Goal: Information Seeking & Learning: Find specific fact

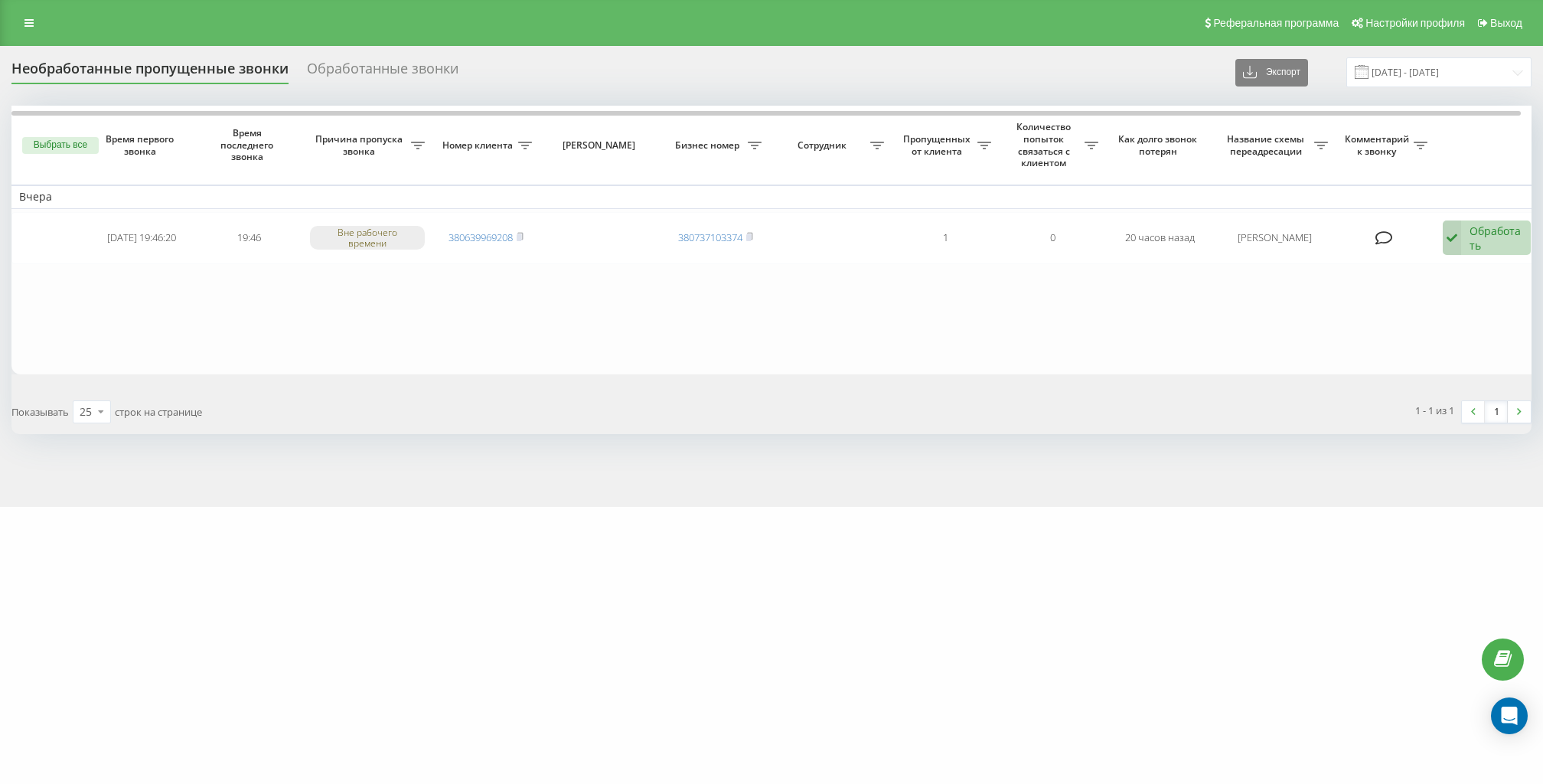
click at [29, 23] on icon at bounding box center [29, 22] width 10 height 11
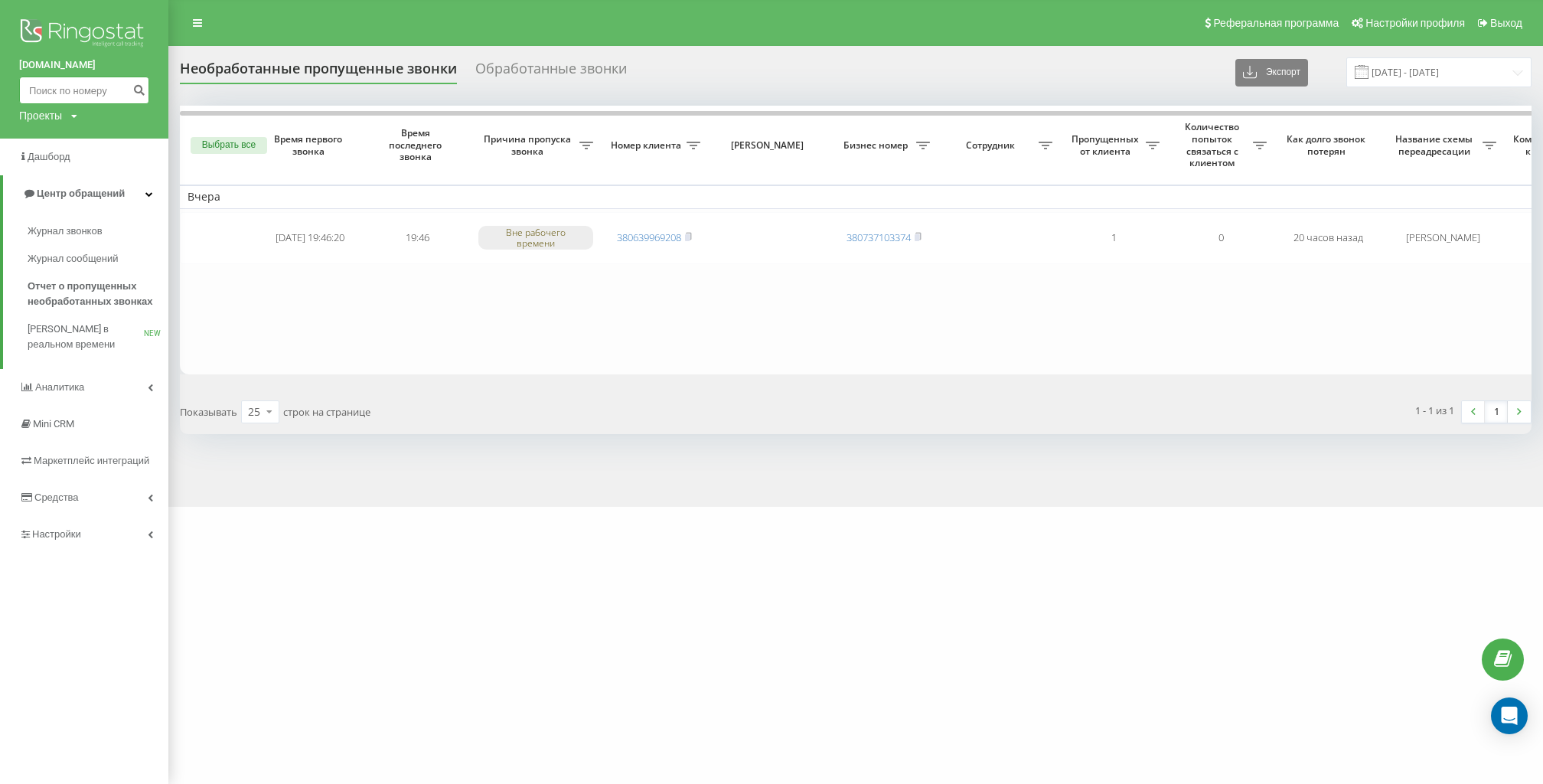
click at [83, 95] on input at bounding box center [84, 90] width 130 height 28
paste input "+380950852037"
type input "+380950852037"
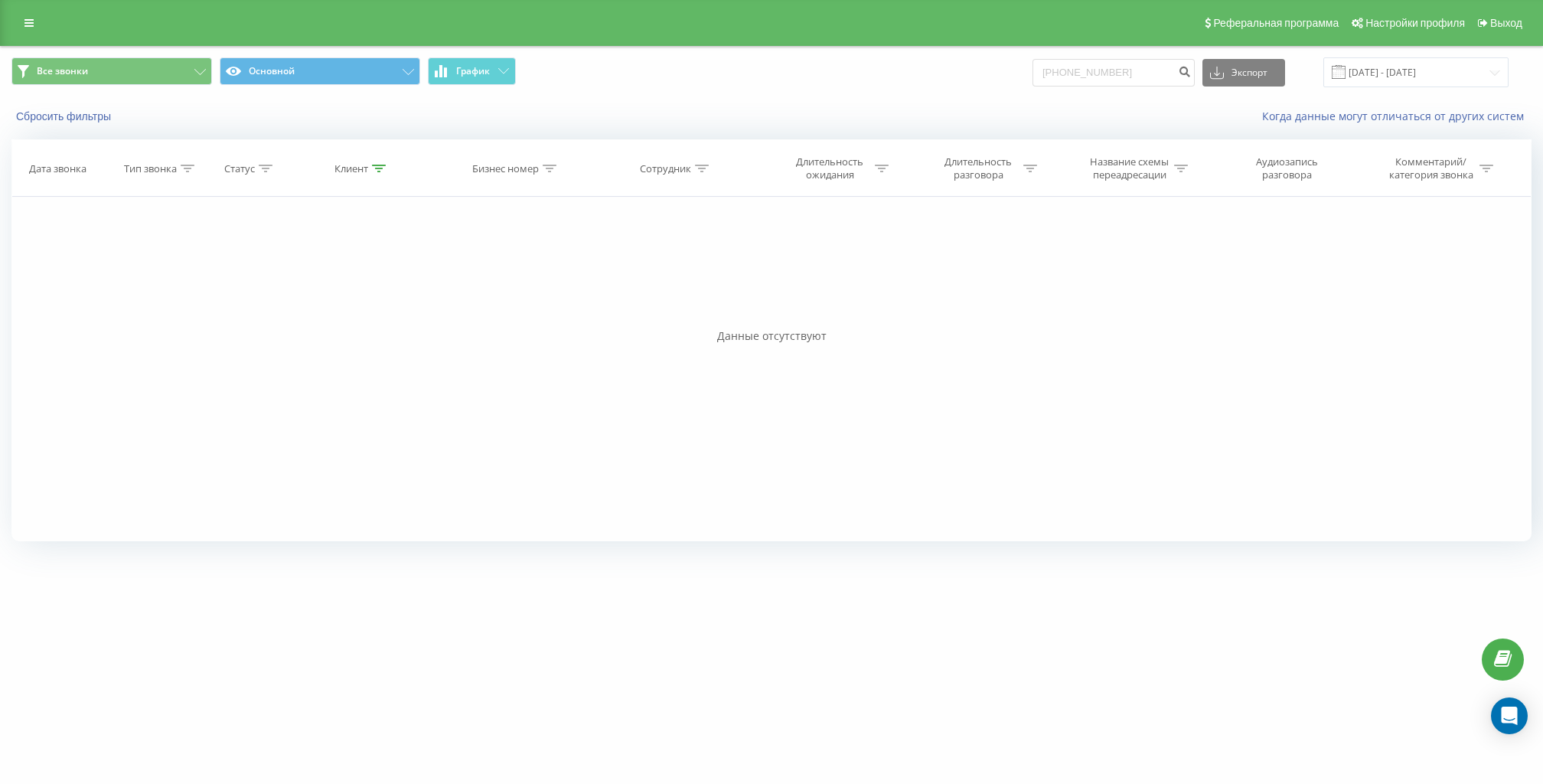
click at [24, 37] on div "Реферальная программа Настройки профиля Выход" at bounding box center [772, 23] width 1543 height 46
click at [24, 36] on div "Реферальная программа Настройки профиля Выход" at bounding box center [772, 23] width 1543 height 46
click at [25, 32] on link at bounding box center [29, 23] width 28 height 21
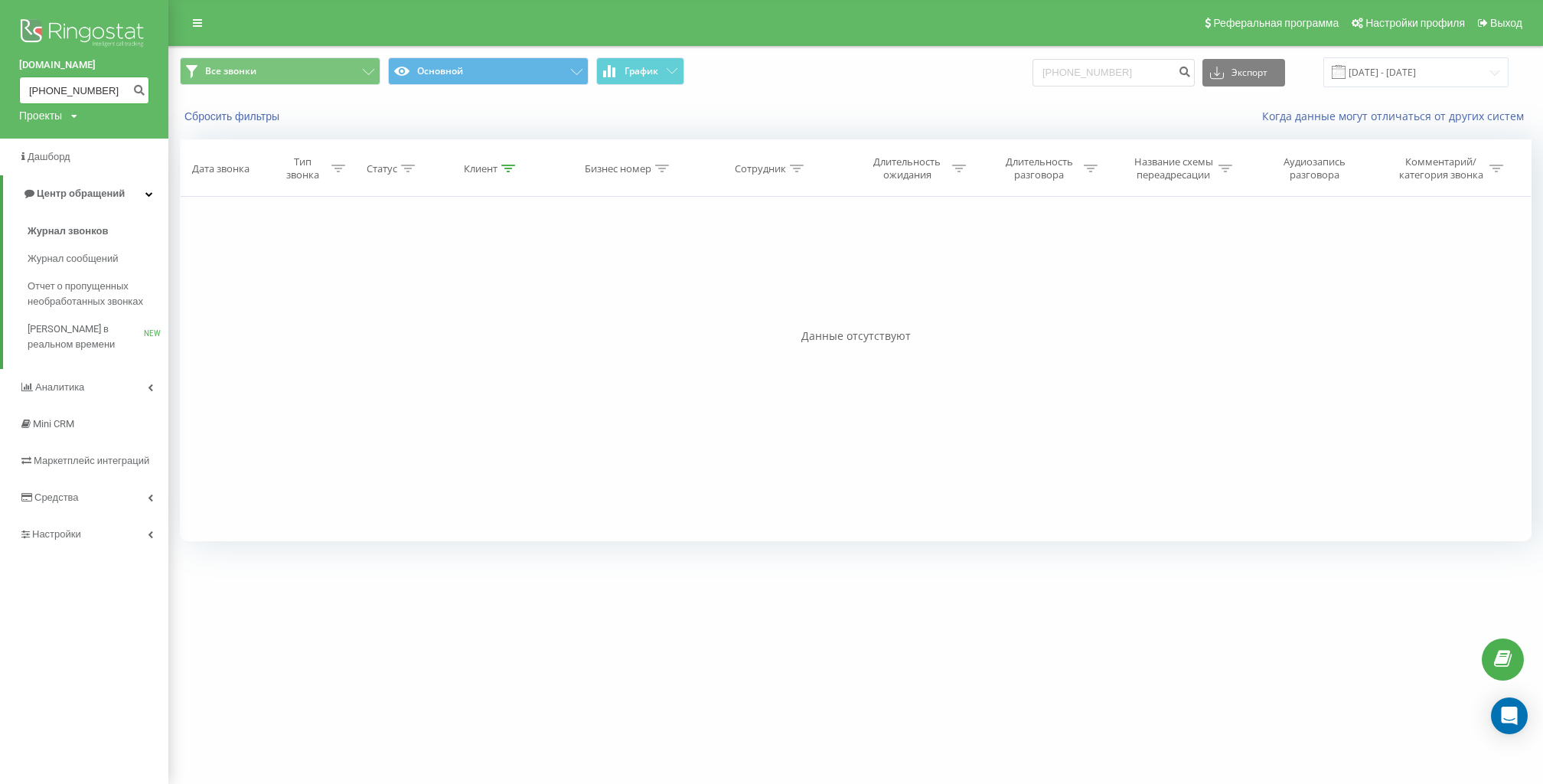
click at [49, 98] on input "+380950852037" at bounding box center [84, 90] width 130 height 28
click at [44, 88] on input "+380950852037" at bounding box center [84, 90] width 130 height 28
type input "0950852037"
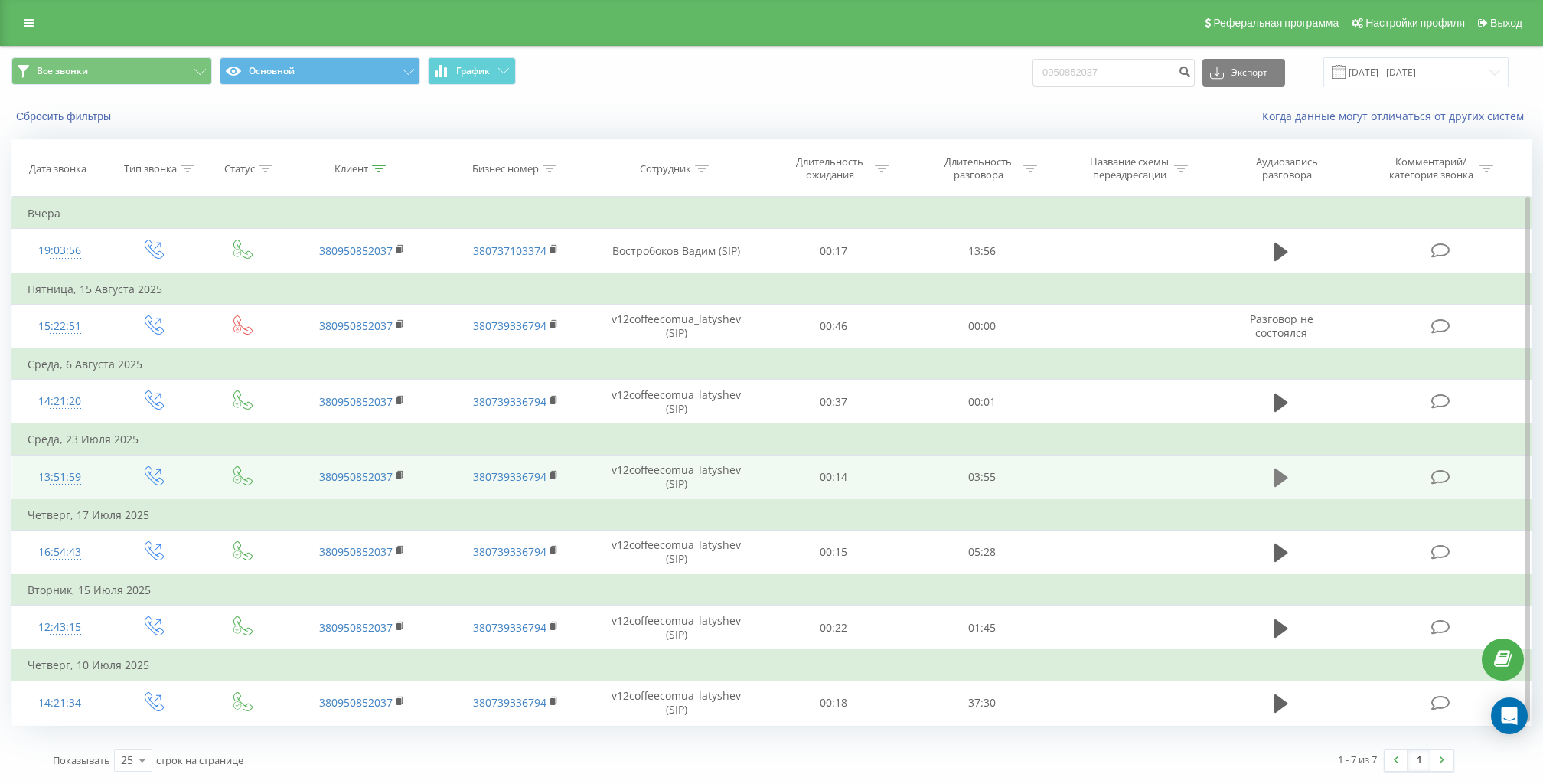
click at [1281, 467] on icon at bounding box center [1281, 478] width 13 height 21
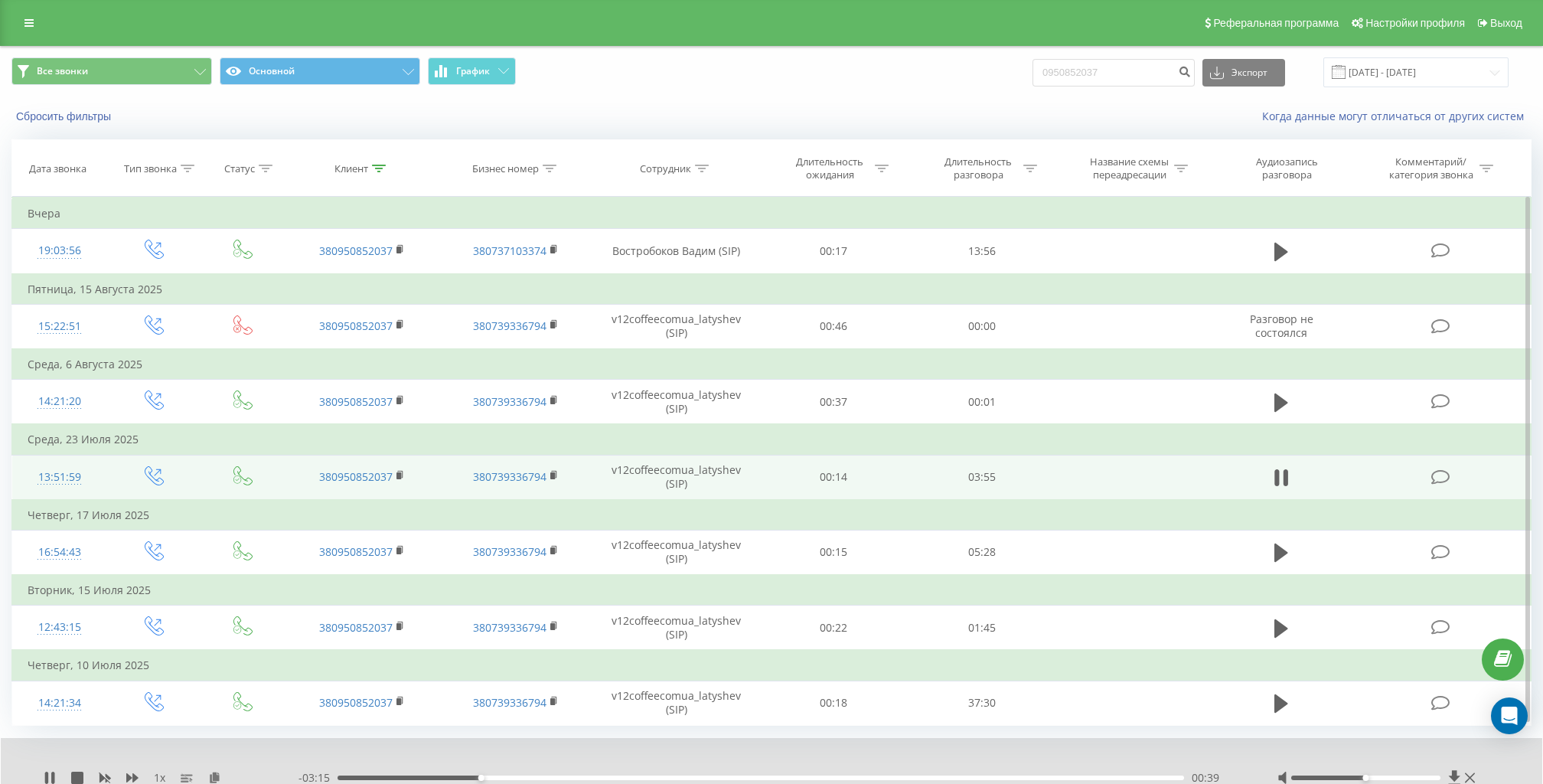
click at [443, 775] on div "00:39" at bounding box center [761, 777] width 847 height 5
click at [453, 775] on div "00:30" at bounding box center [761, 777] width 847 height 5
click at [438, 775] on div "00:33" at bounding box center [761, 777] width 847 height 5
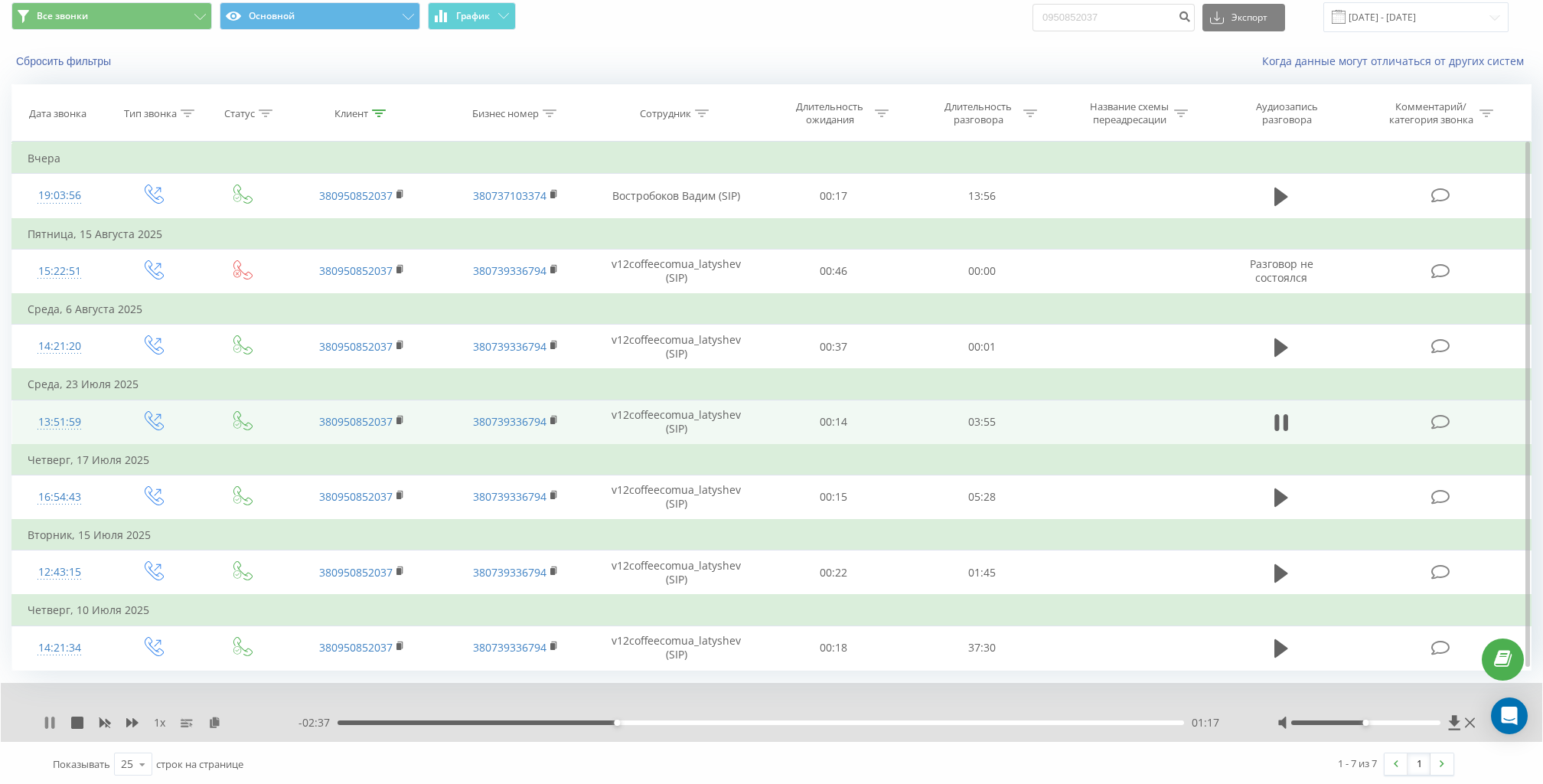
click at [50, 722] on icon at bounding box center [49, 722] width 13 height 13
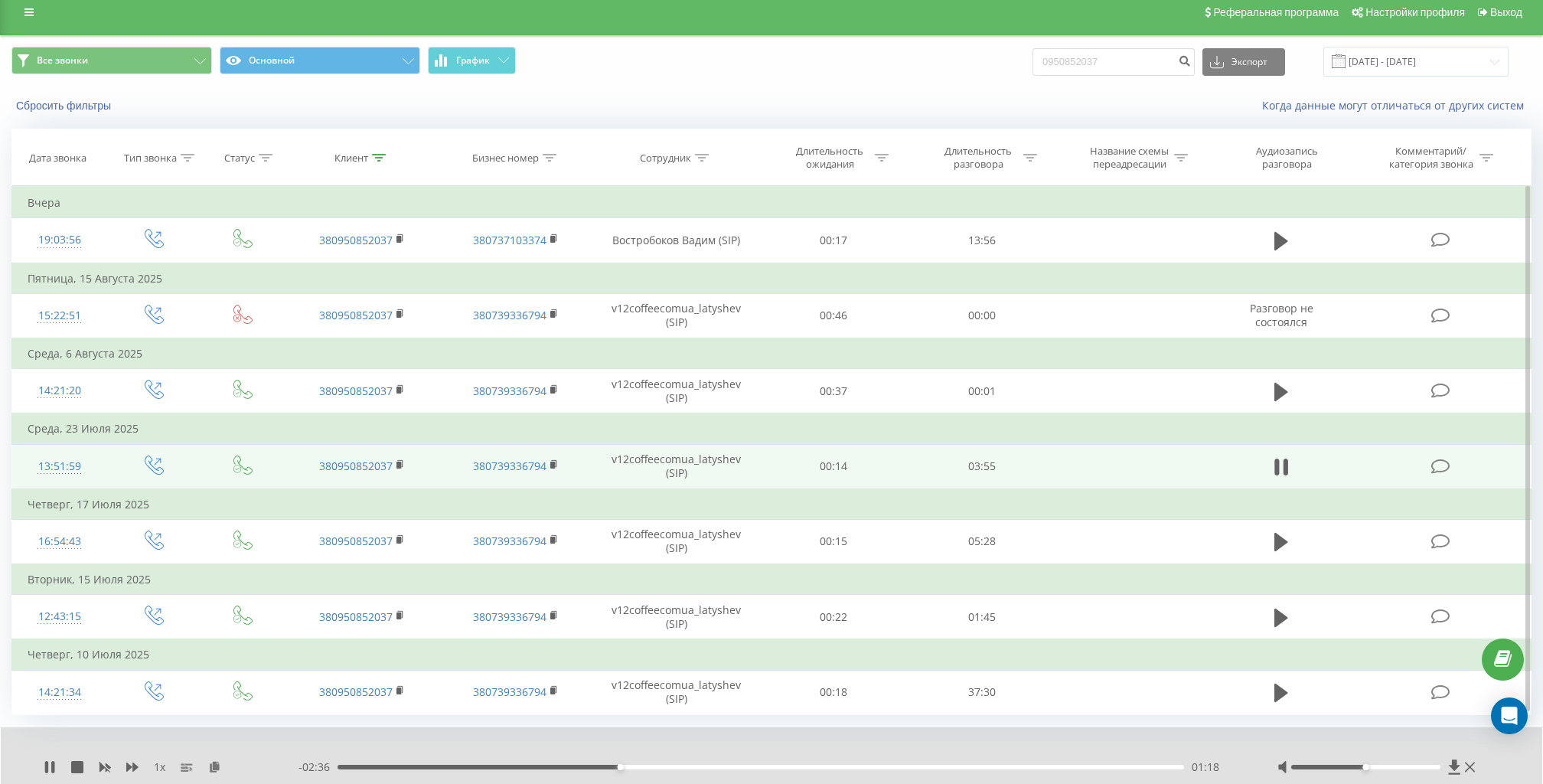
scroll to position [0, 0]
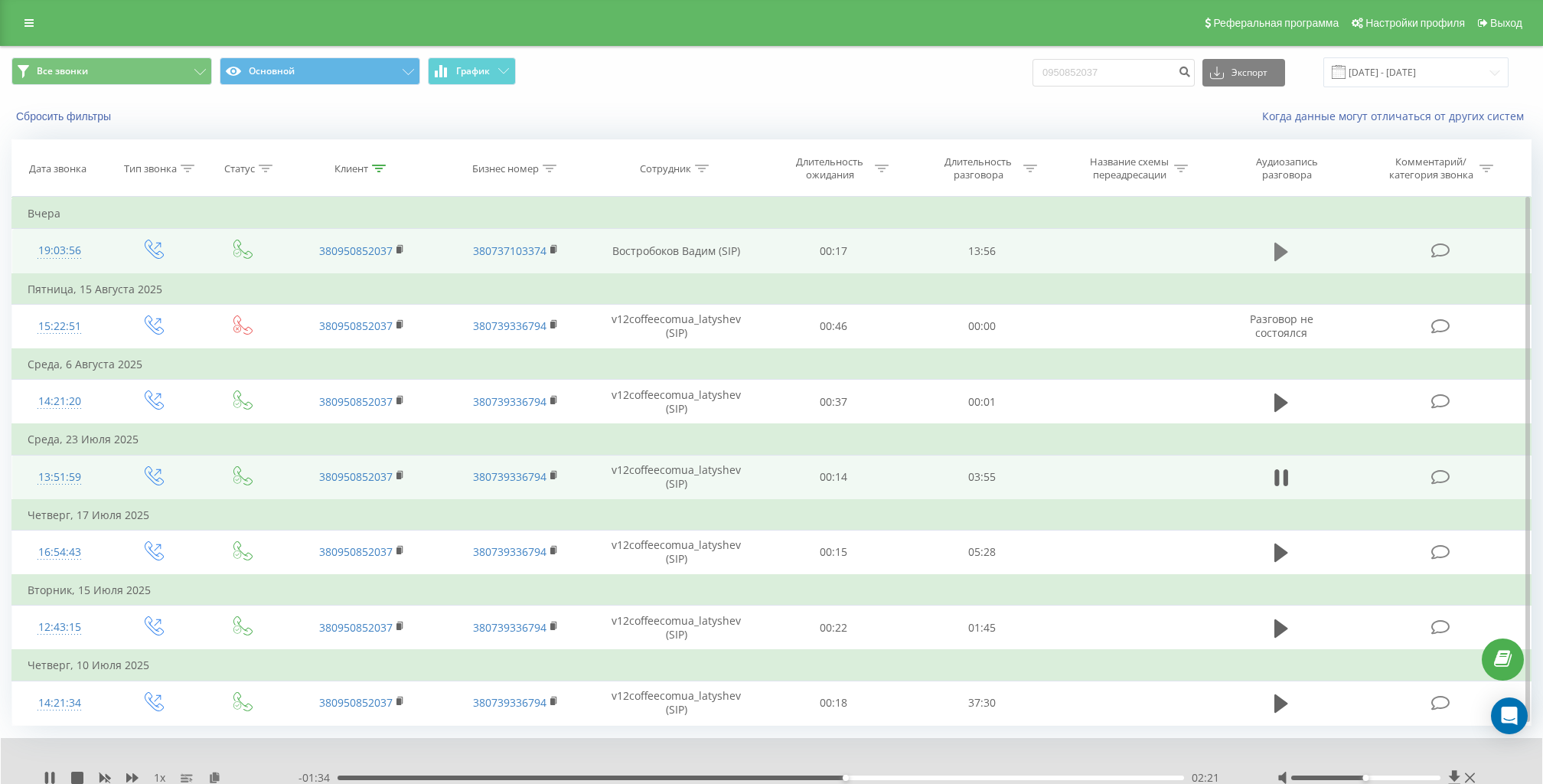
click at [1287, 248] on icon at bounding box center [1281, 251] width 13 height 21
click at [57, 774] on div "1 x" at bounding box center [170, 778] width 255 height 15
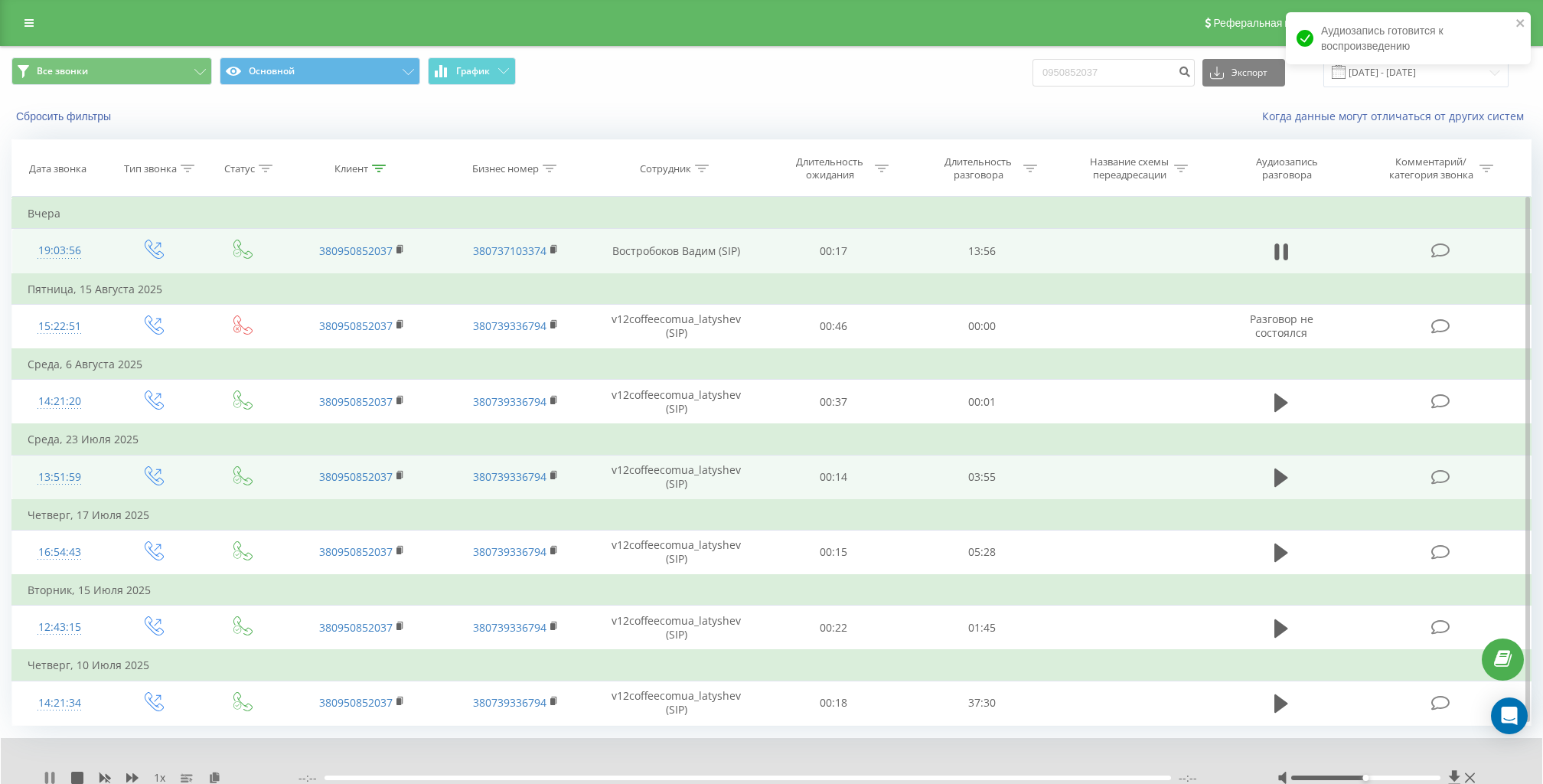
click at [49, 771] on icon at bounding box center [49, 777] width 13 height 13
click at [56, 773] on div "1 x" at bounding box center [170, 778] width 255 height 15
click at [49, 774] on icon at bounding box center [50, 777] width 10 height 13
drag, startPoint x: 351, startPoint y: 774, endPoint x: 303, endPoint y: 774, distance: 48.0
click at [308, 774] on div "- 13:44 00:13 00:13" at bounding box center [769, 778] width 940 height 15
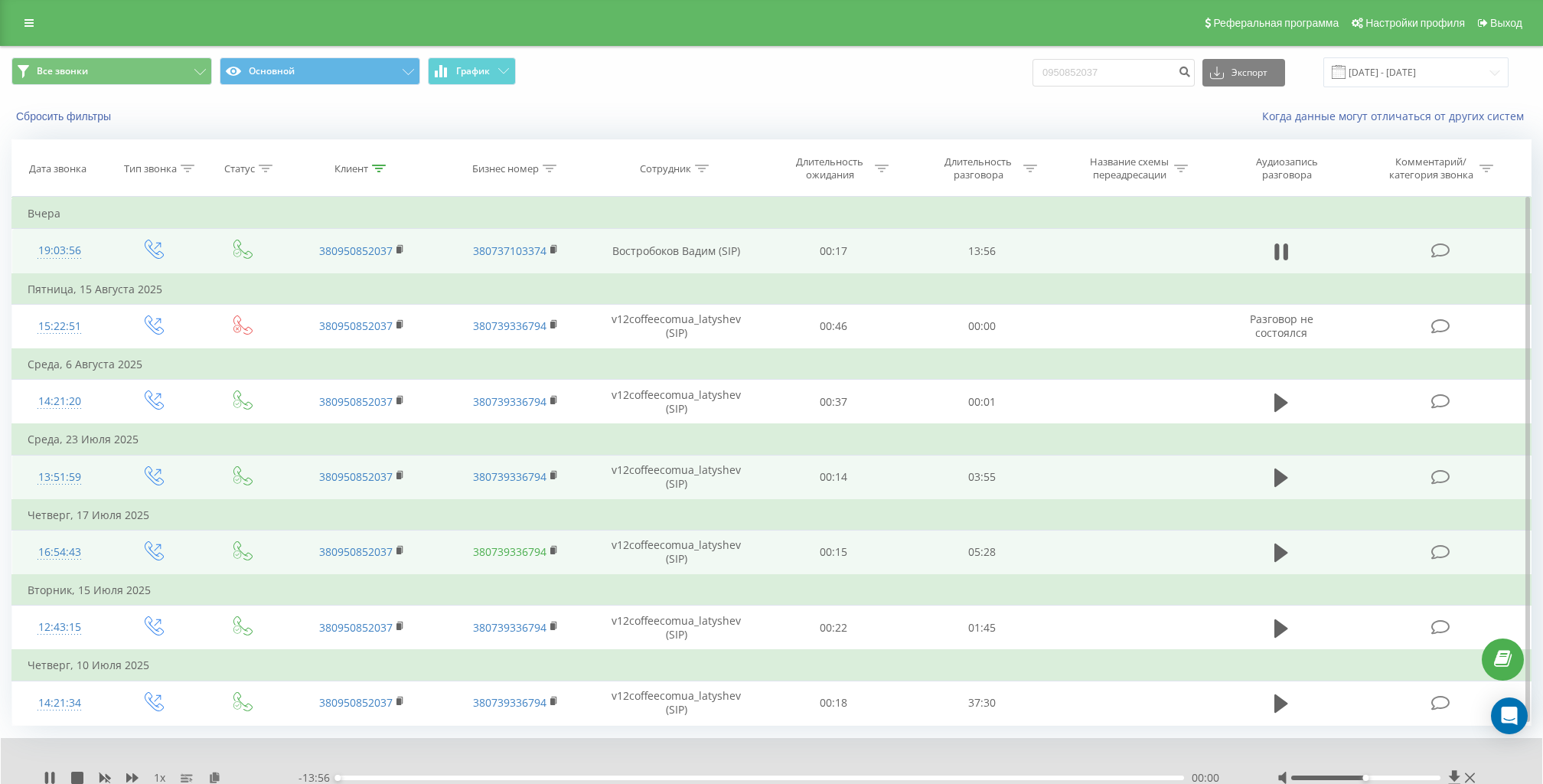
scroll to position [55, 0]
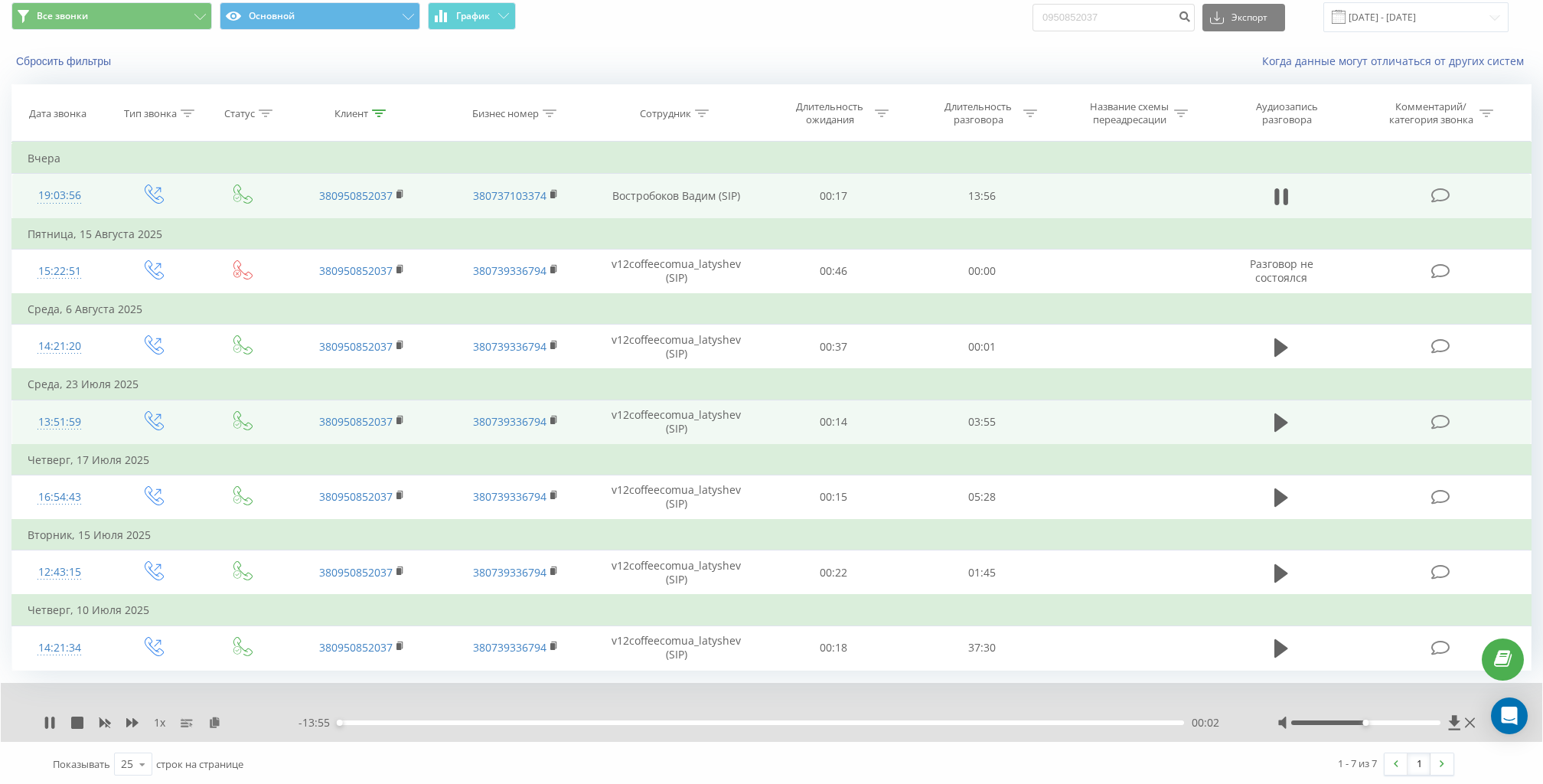
click at [40, 730] on div "1 x - 13:55 00:02 00:02" at bounding box center [772, 712] width 1542 height 59
click at [43, 728] on div "1 x - 13:54 00:02 00:02" at bounding box center [772, 712] width 1542 height 59
click at [48, 719] on icon at bounding box center [49, 722] width 13 height 13
drag, startPoint x: 342, startPoint y: 719, endPoint x: 314, endPoint y: 719, distance: 28.0
click at [314, 719] on div "- 13:57 00:00 00:00" at bounding box center [769, 722] width 940 height 15
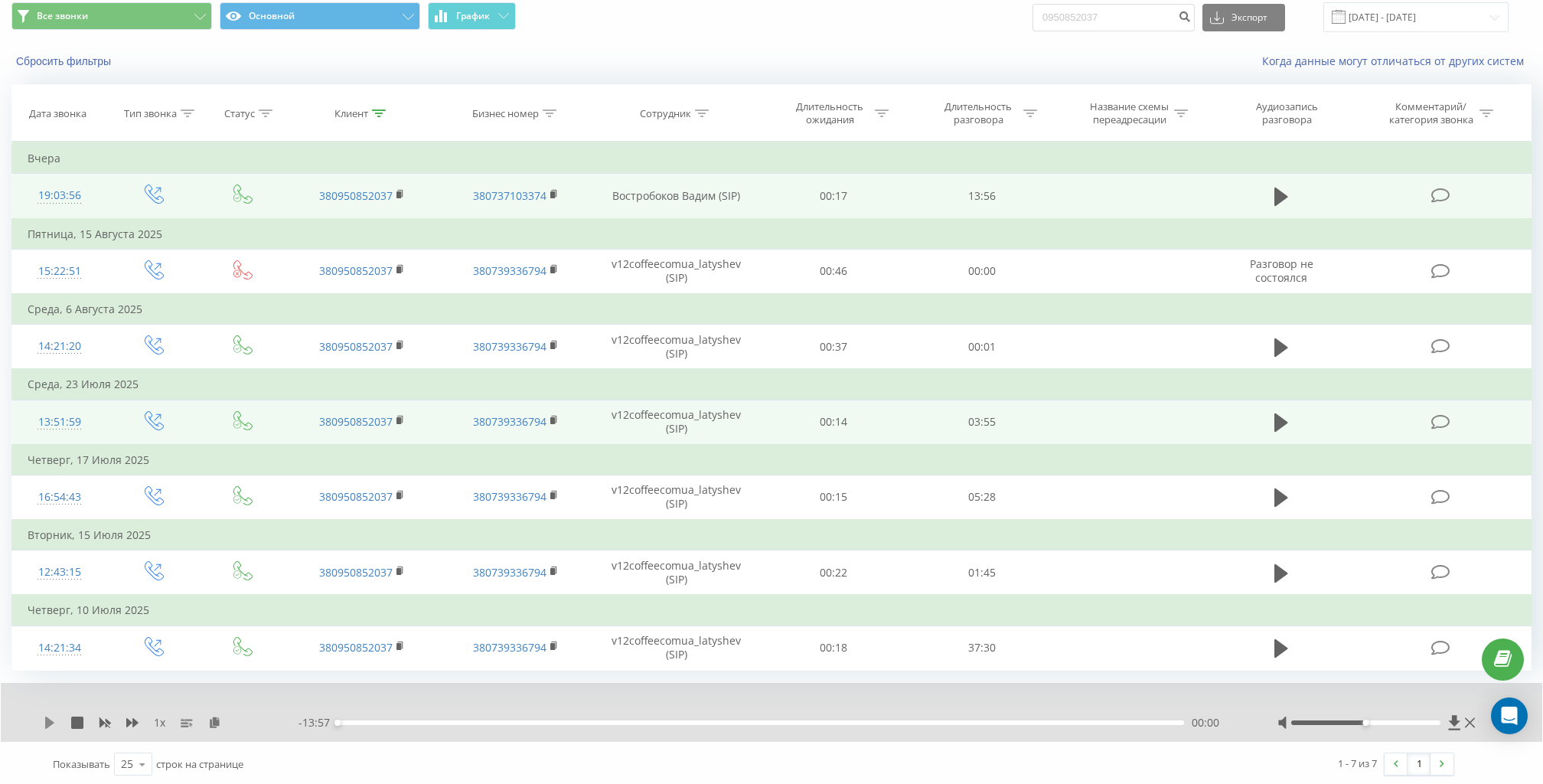
click at [50, 723] on icon at bounding box center [49, 722] width 13 height 13
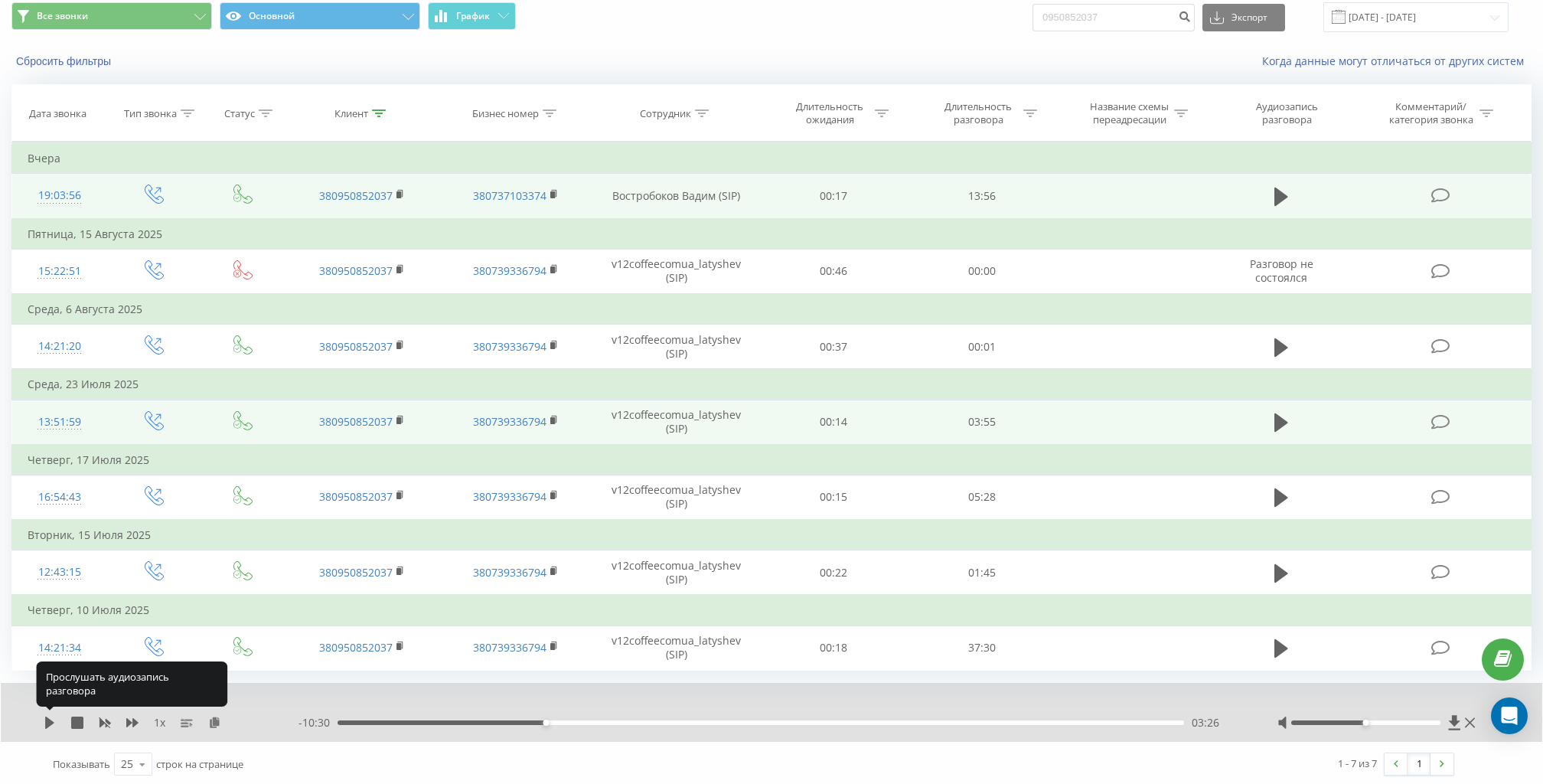
click at [50, 723] on icon at bounding box center [49, 722] width 13 height 13
drag, startPoint x: 50, startPoint y: 723, endPoint x: 32, endPoint y: 731, distance: 19.7
click at [32, 731] on div "1 x - 09:38 04:18 04:18" at bounding box center [772, 712] width 1542 height 59
click at [52, 723] on icon at bounding box center [49, 722] width 13 height 13
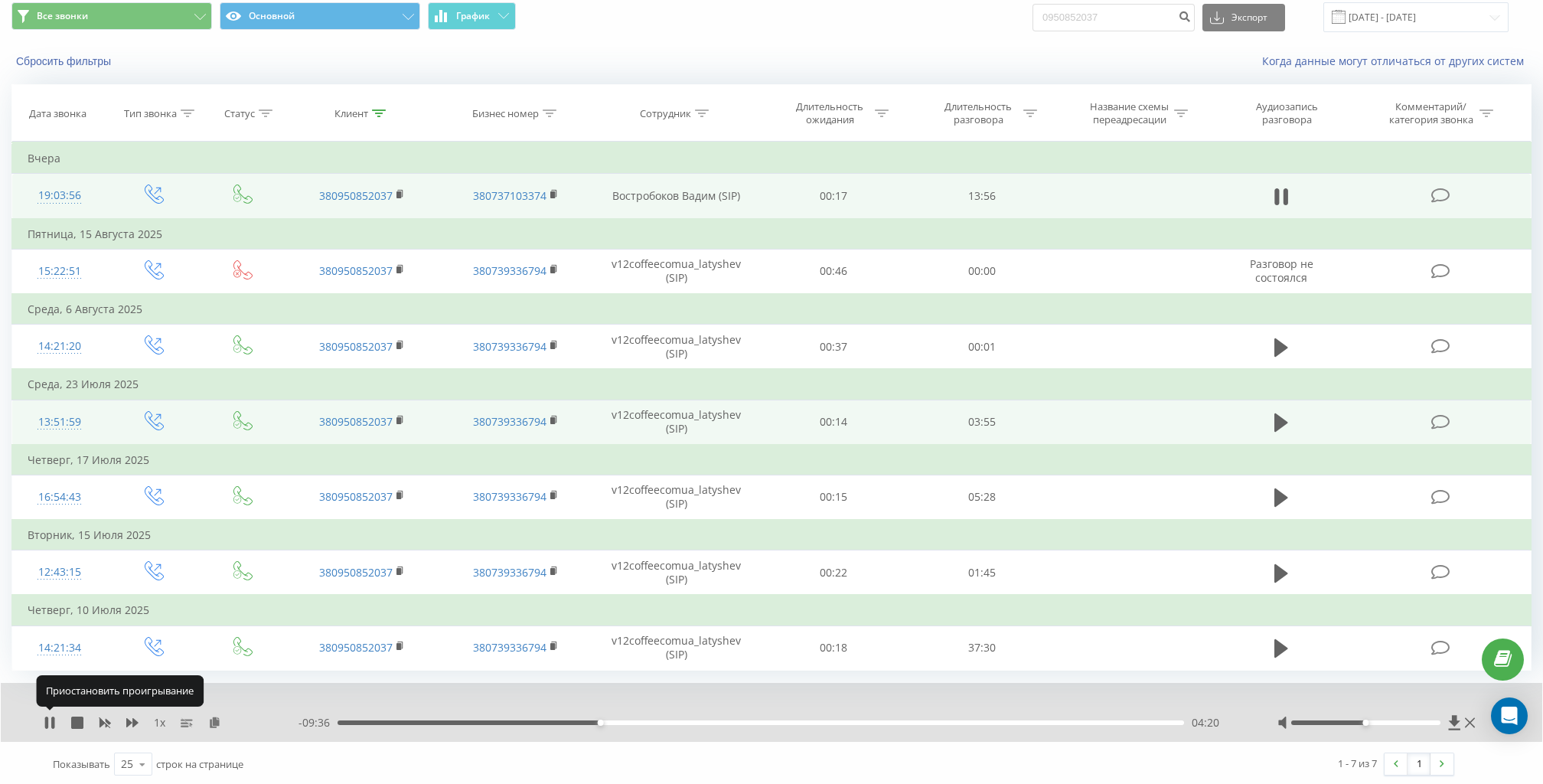
click at [52, 723] on icon at bounding box center [52, 722] width 3 height 13
click at [597, 719] on div "04:16" at bounding box center [598, 722] width 6 height 6
click at [48, 722] on icon at bounding box center [50, 722] width 10 height 13
click at [759, 720] on div "06:57" at bounding box center [761, 722] width 847 height 5
click at [823, 720] on div "07:59" at bounding box center [761, 722] width 847 height 5
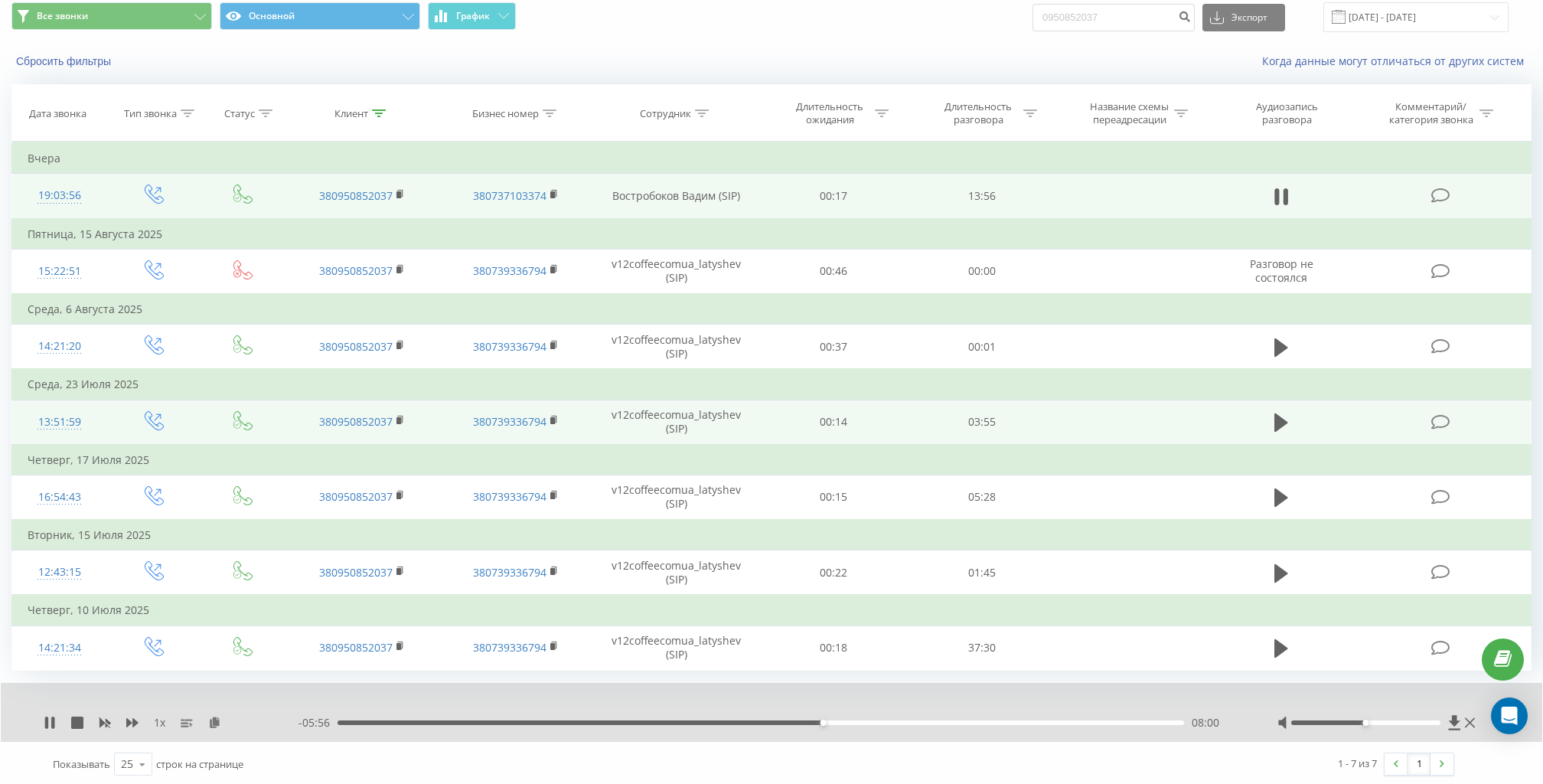
click at [858, 720] on div "08:00" at bounding box center [761, 722] width 847 height 5
click at [914, 720] on div "09:30" at bounding box center [761, 722] width 847 height 5
click at [955, 720] on div "10:11" at bounding box center [761, 722] width 847 height 5
click at [1013, 720] on div "10:13" at bounding box center [761, 722] width 847 height 5
click at [1023, 721] on div "11:18" at bounding box center [761, 722] width 847 height 5
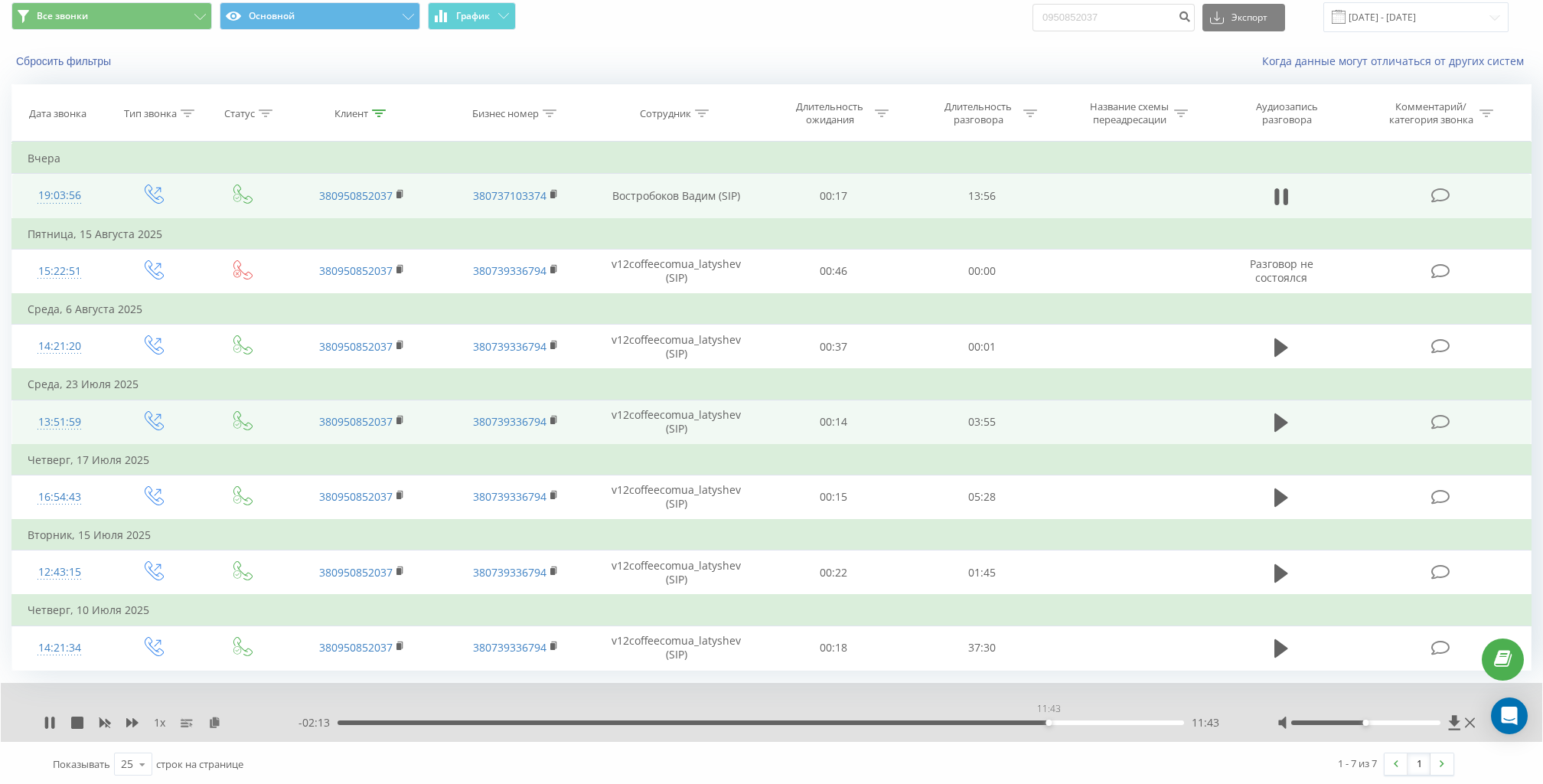
click at [1049, 720] on div "11:43" at bounding box center [761, 722] width 847 height 5
click at [1090, 720] on div "12:24" at bounding box center [761, 722] width 847 height 5
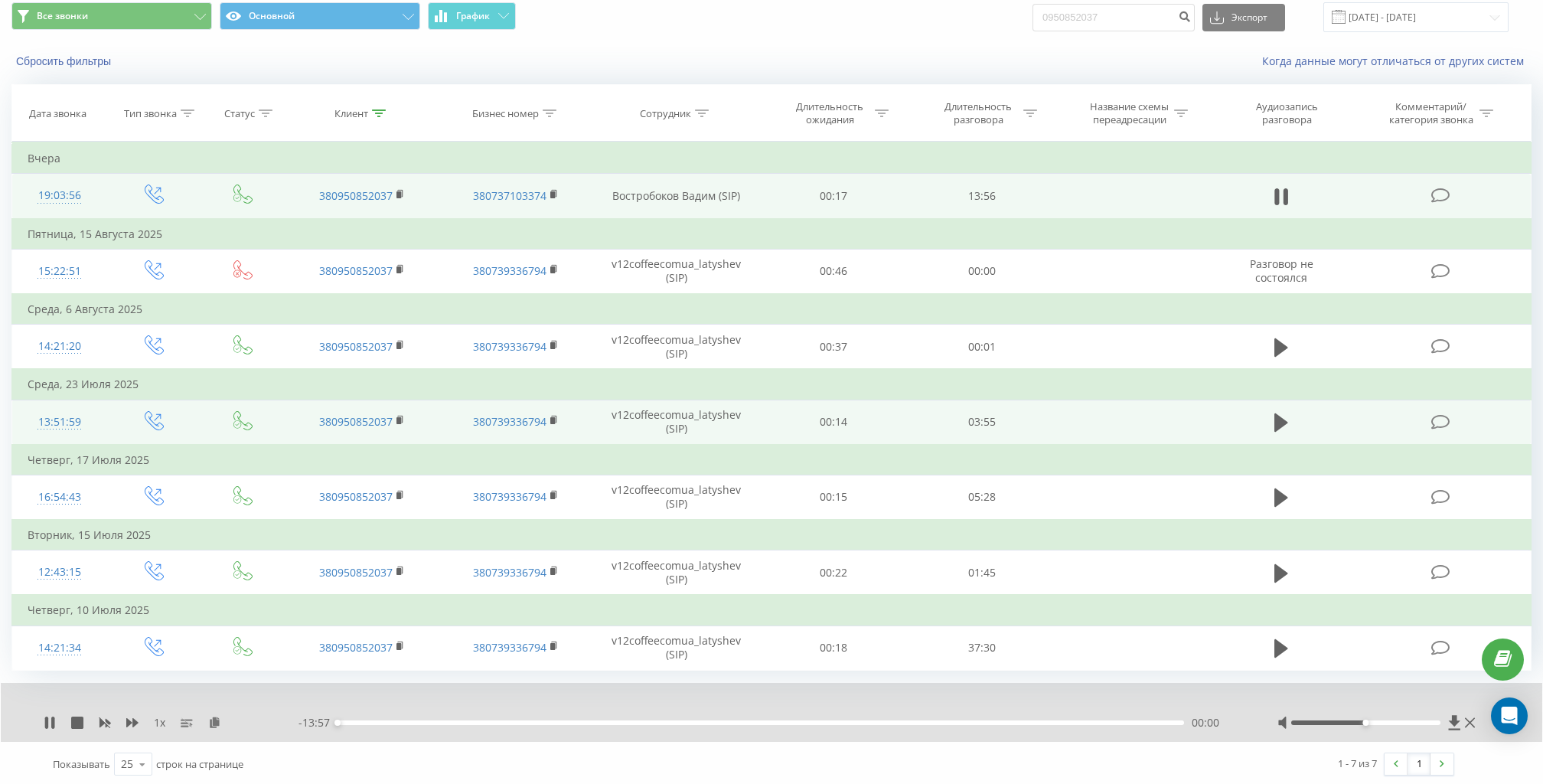
click at [1057, 720] on div "00:00" at bounding box center [761, 722] width 847 height 5
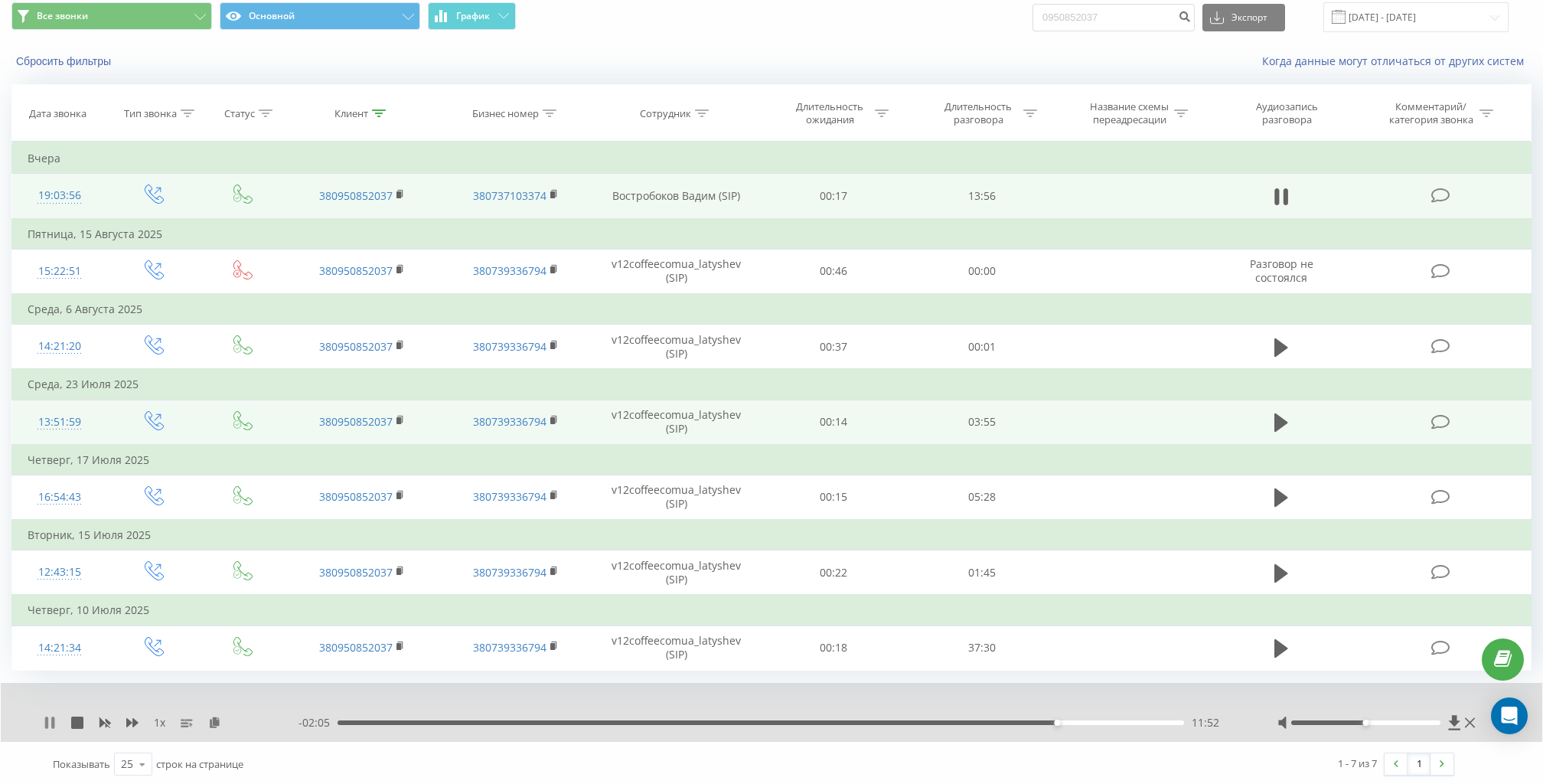
click at [50, 718] on icon at bounding box center [49, 722] width 13 height 13
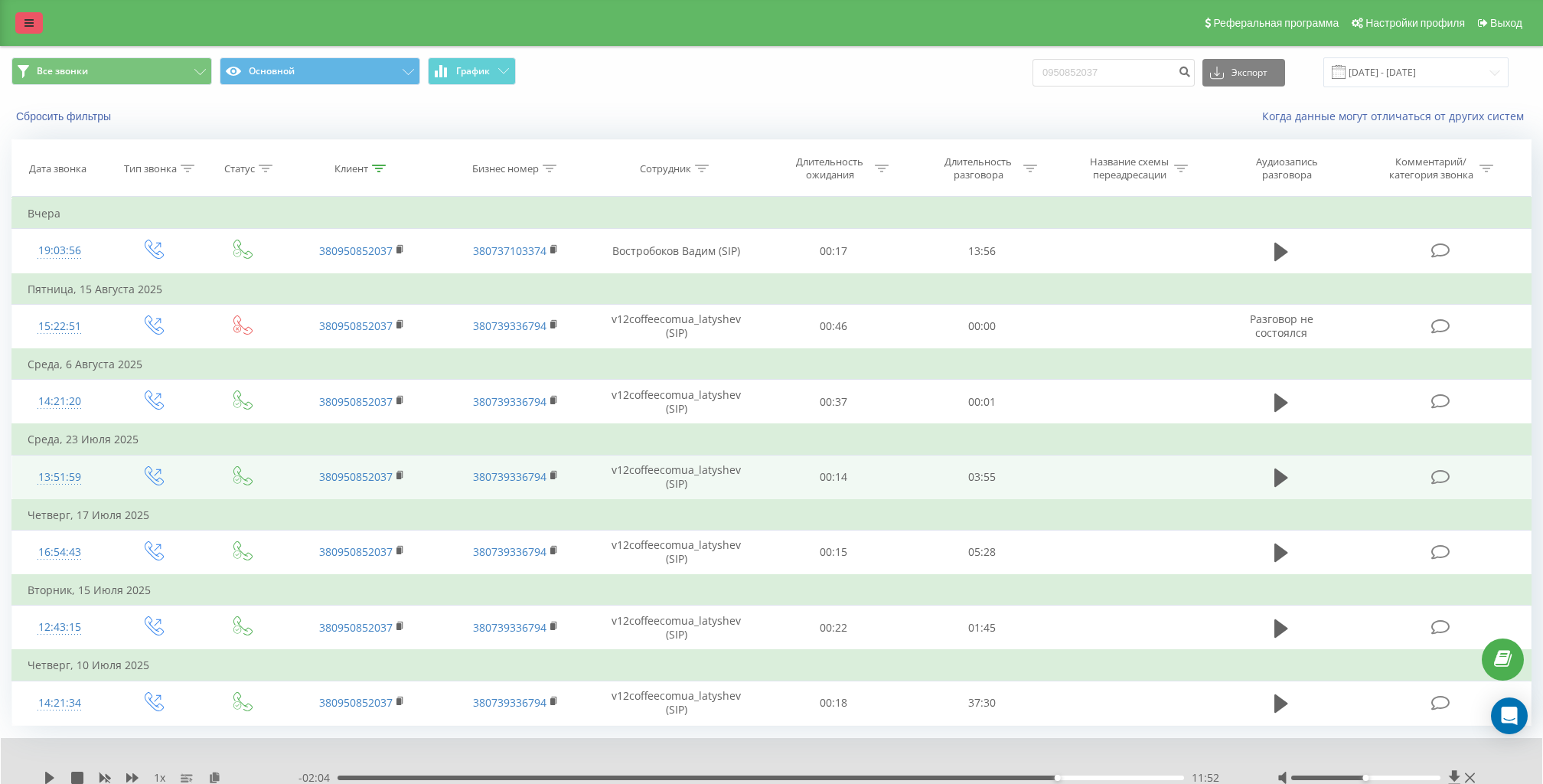
click at [32, 14] on link at bounding box center [29, 23] width 28 height 21
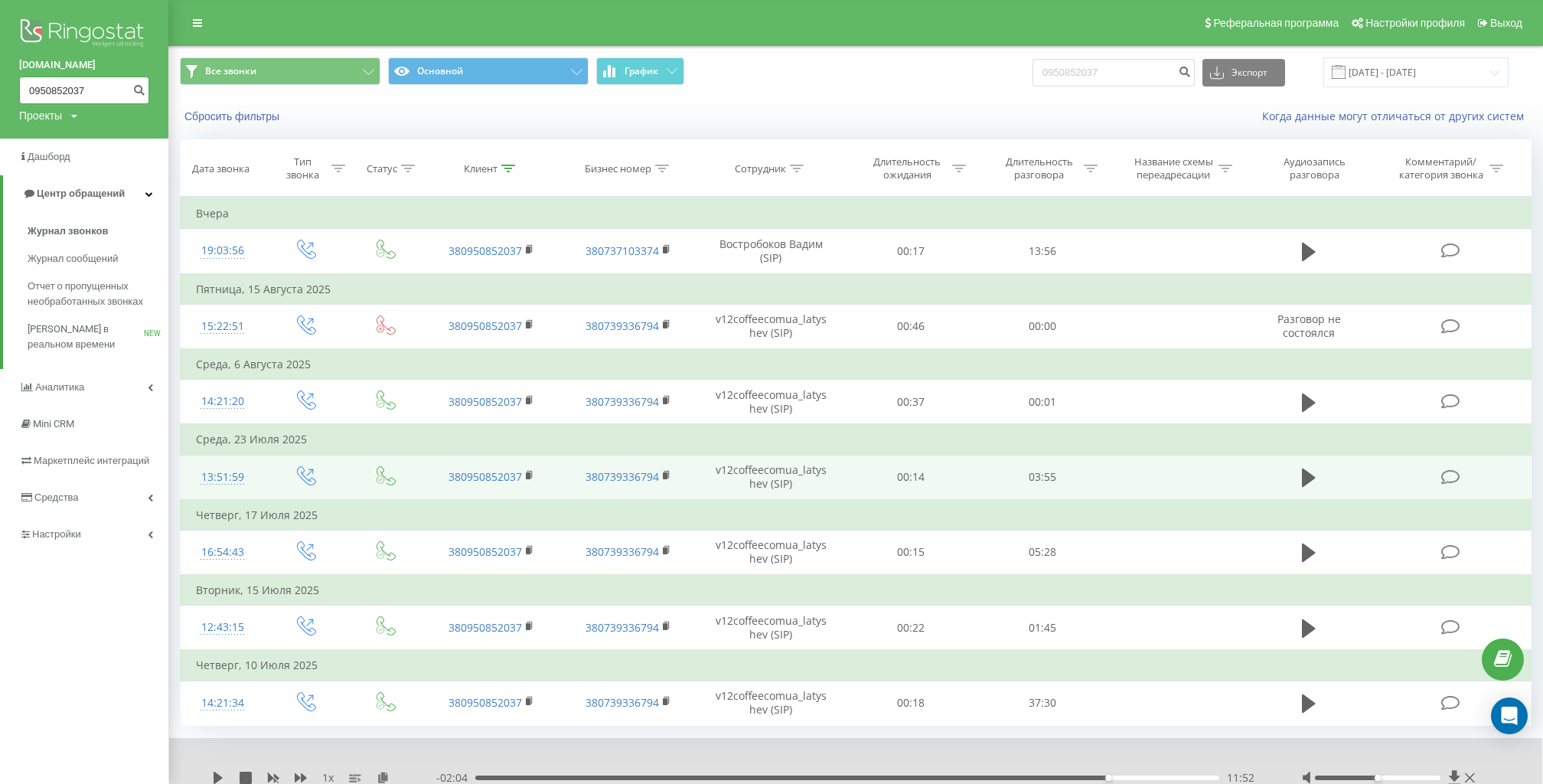
click at [95, 86] on input "0950852037" at bounding box center [84, 90] width 130 height 28
click at [88, 236] on span "Журнал звонков" at bounding box center [67, 231] width 80 height 15
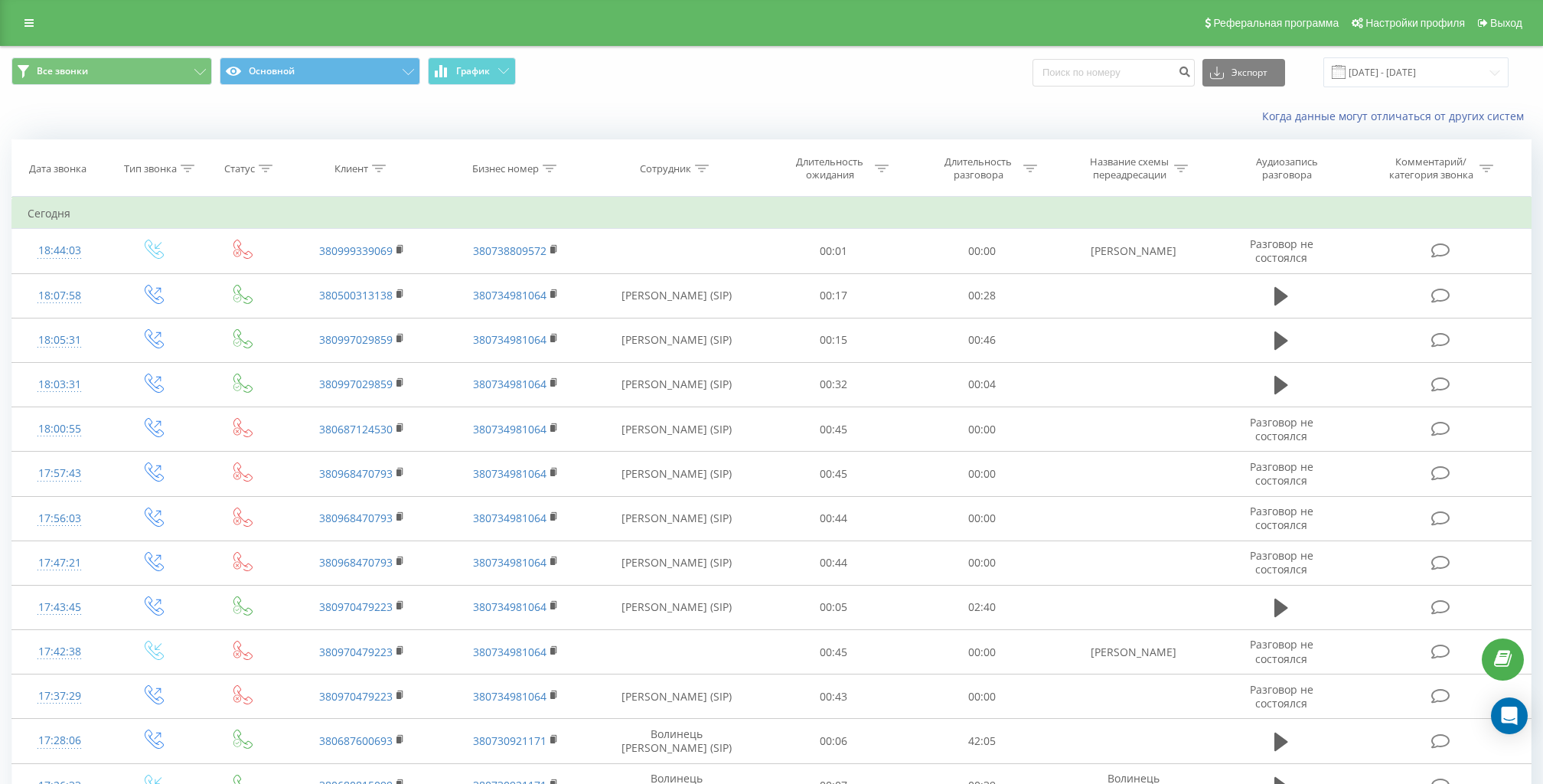
click at [707, 166] on icon at bounding box center [702, 169] width 13 height 8
click at [642, 280] on input "text" at bounding box center [677, 278] width 135 height 27
type input "вадим"
click at [717, 302] on span "OK" at bounding box center [709, 308] width 43 height 24
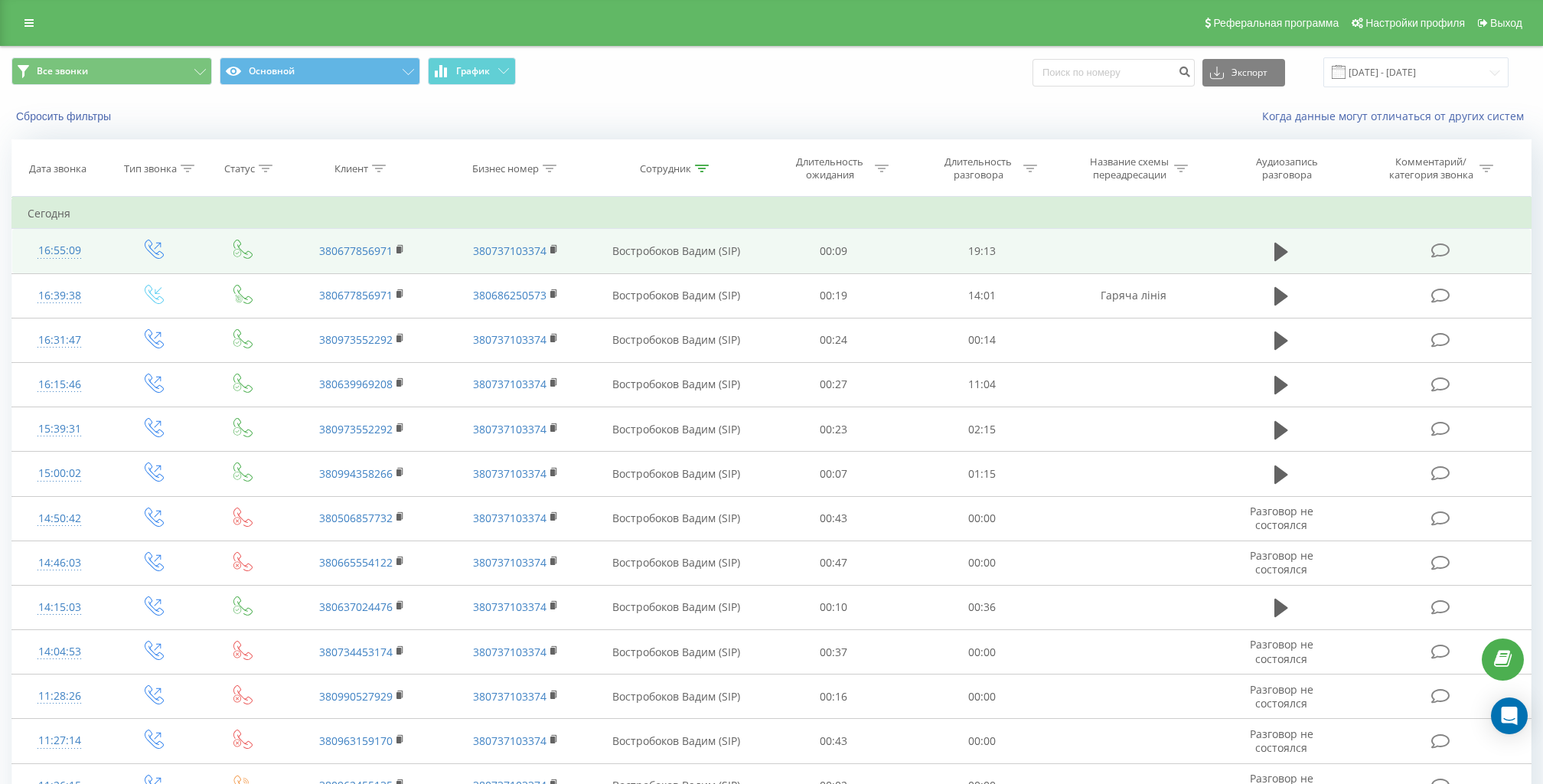
click at [1297, 256] on td at bounding box center [1282, 251] width 143 height 44
click at [1295, 256] on td at bounding box center [1282, 251] width 143 height 44
click at [1281, 256] on icon at bounding box center [1281, 251] width 13 height 21
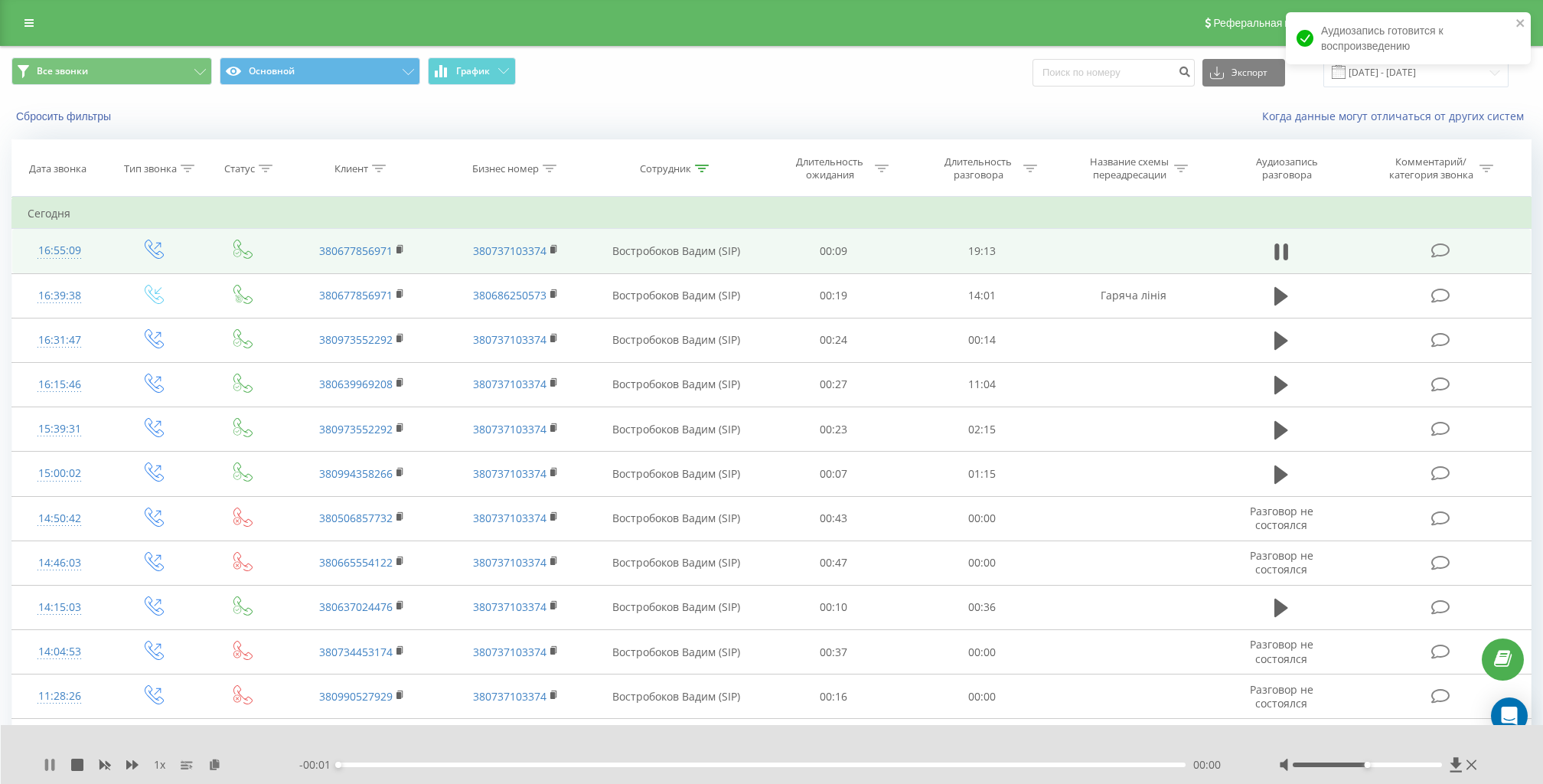
click at [47, 765] on icon at bounding box center [46, 765] width 3 height 13
click at [1319, 760] on div at bounding box center [1380, 765] width 202 height 15
click at [1319, 761] on div at bounding box center [1380, 765] width 202 height 15
click at [1320, 763] on div at bounding box center [1367, 765] width 149 height 5
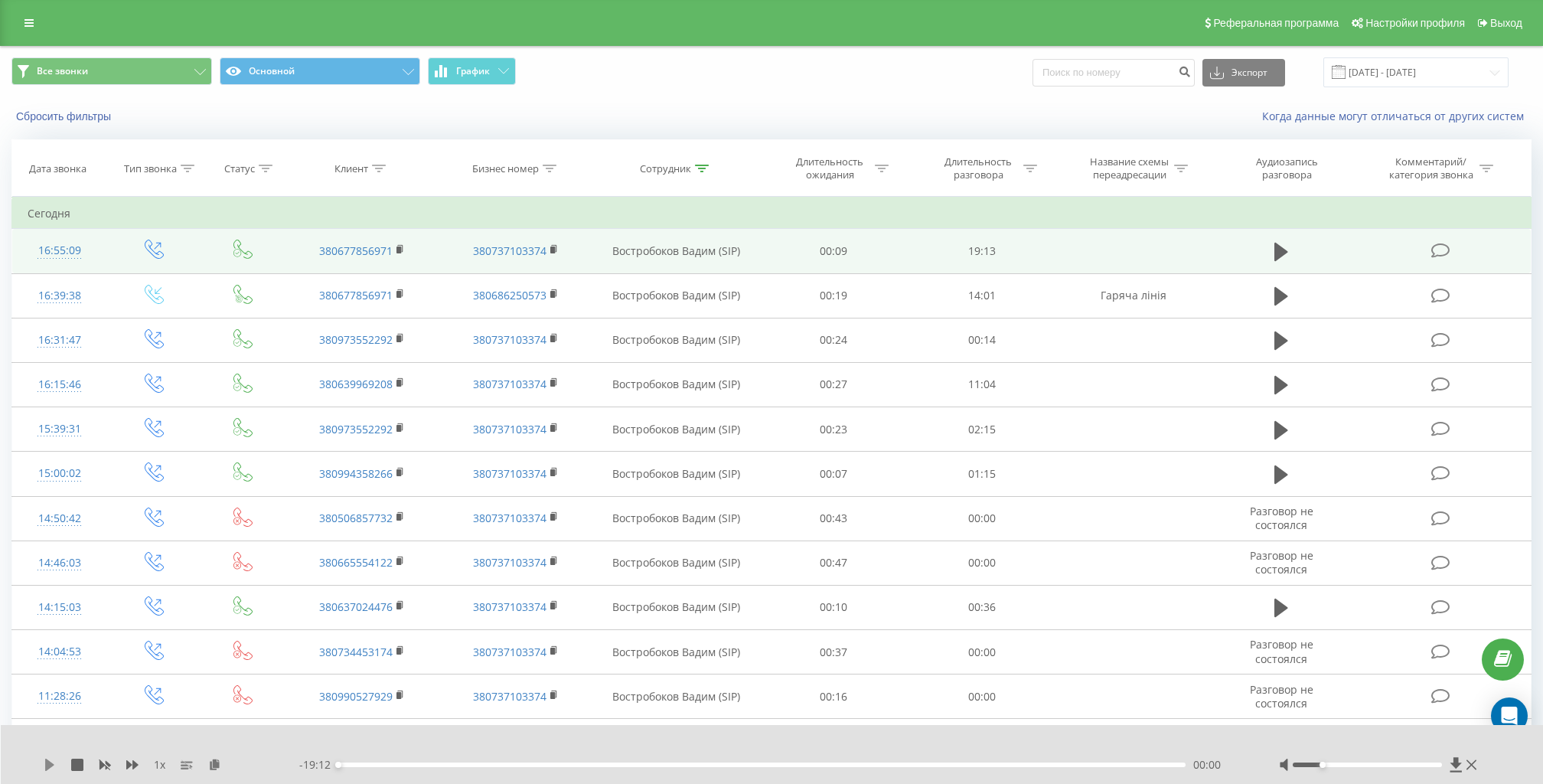
click at [50, 758] on div "1 x" at bounding box center [170, 765] width 255 height 15
click at [52, 771] on icon at bounding box center [49, 765] width 13 height 13
click at [51, 767] on icon at bounding box center [52, 765] width 3 height 13
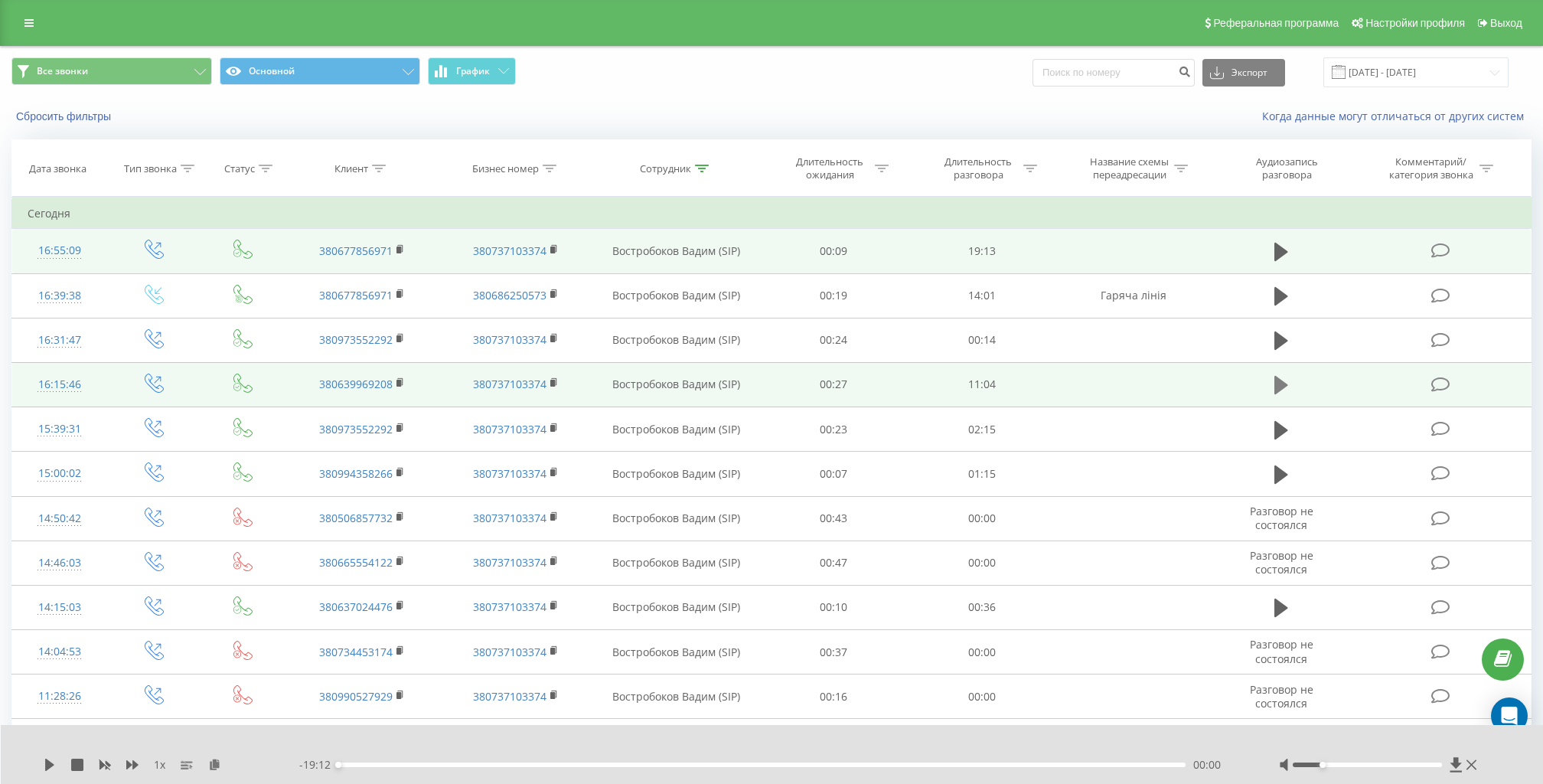
click at [1275, 387] on icon at bounding box center [1281, 384] width 13 height 18
click at [1283, 383] on icon at bounding box center [1281, 385] width 13 height 21
click at [399, 379] on rect at bounding box center [399, 382] width 5 height 7
